Goal: Check status: Check status

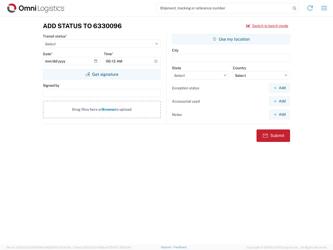
click at [223, 8] on input "search" at bounding box center [223, 8] width 135 height 10
click at [294, 8] on icon at bounding box center [294, 8] width 7 height 7
click at [310, 8] on icon at bounding box center [310, 8] width 8 height 8
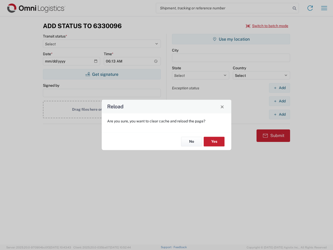
click at [324, 8] on div "Reload Are you sure, you want to clear cache and reload the page? No Yes" at bounding box center [166, 125] width 333 height 250
click at [267, 26] on div "Reload Are you sure, you want to clear cache and reload the page? No Yes" at bounding box center [166, 125] width 333 height 250
click at [102, 74] on div "Reload Are you sure, you want to clear cache and reload the page? No Yes" at bounding box center [166, 125] width 333 height 250
click at [231, 39] on div "Reload Are you sure, you want to clear cache and reload the page? No Yes" at bounding box center [166, 125] width 333 height 250
click at [279, 88] on div "Reload Are you sure, you want to clear cache and reload the page? No Yes" at bounding box center [166, 125] width 333 height 250
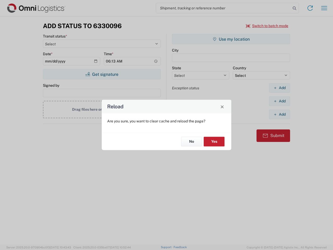
click at [279, 101] on div "Reload Are you sure, you want to clear cache and reload the page? No Yes" at bounding box center [166, 125] width 333 height 250
click at [279, 114] on div "Reload Are you sure, you want to clear cache and reload the page? No Yes" at bounding box center [166, 125] width 333 height 250
